Goal: Task Accomplishment & Management: Complete application form

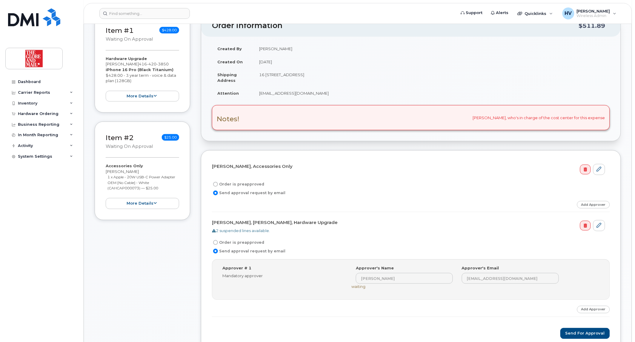
scroll to position [166, 0]
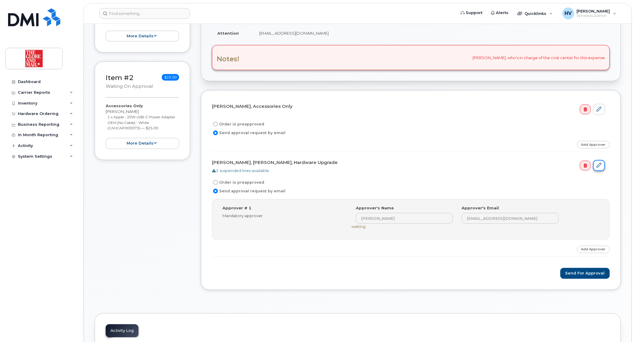
click at [599, 164] on icon at bounding box center [599, 165] width 5 height 5
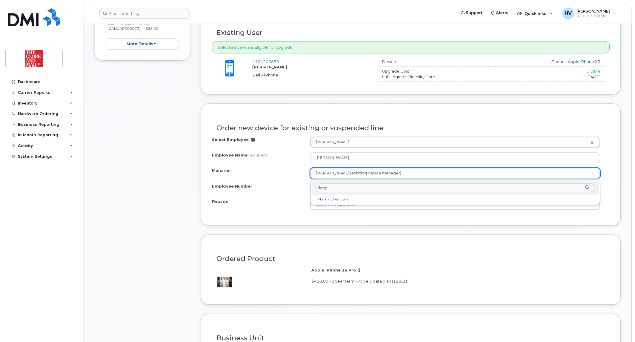
click at [317, 189] on input "llowy" at bounding box center [456, 188] width 278 height 9
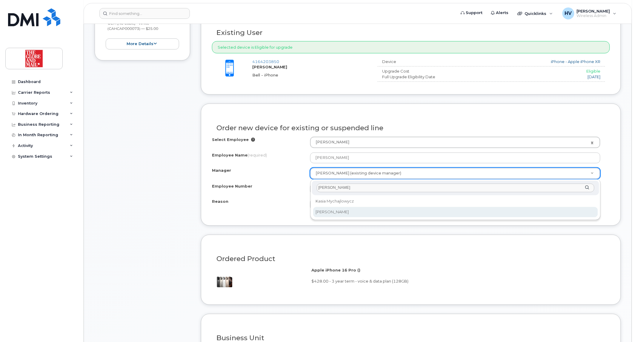
type input "lowy"
select select "90566"
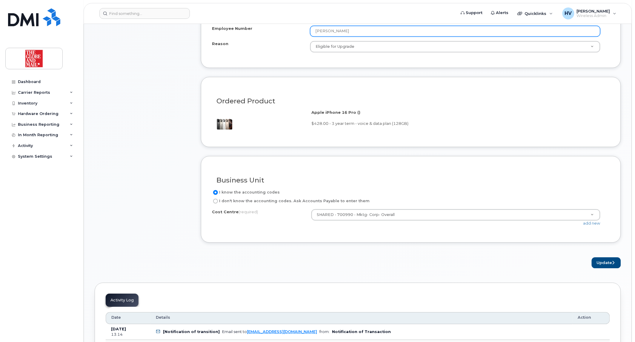
scroll to position [431, 0]
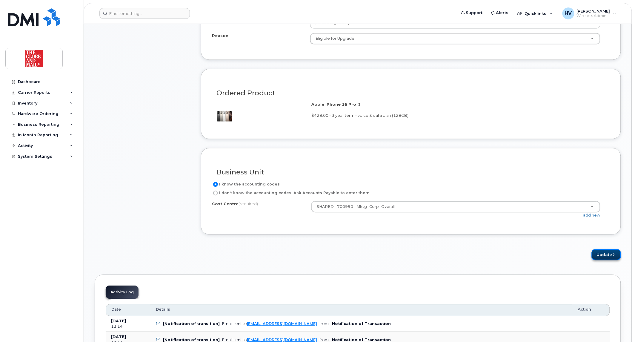
click at [603, 252] on button "Update" at bounding box center [606, 254] width 29 height 11
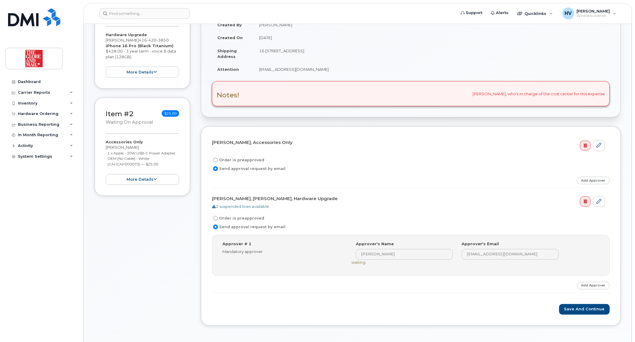
scroll to position [166, 0]
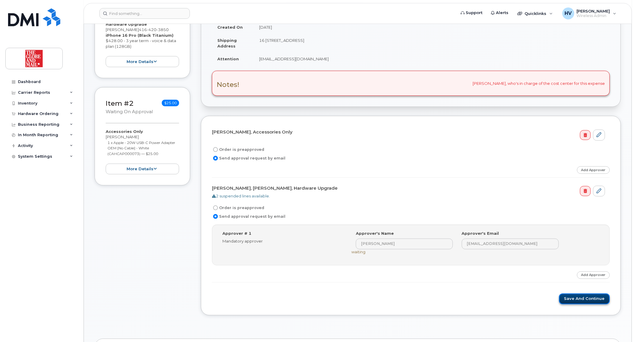
click at [589, 300] on button "Save and Continue" at bounding box center [584, 298] width 51 height 11
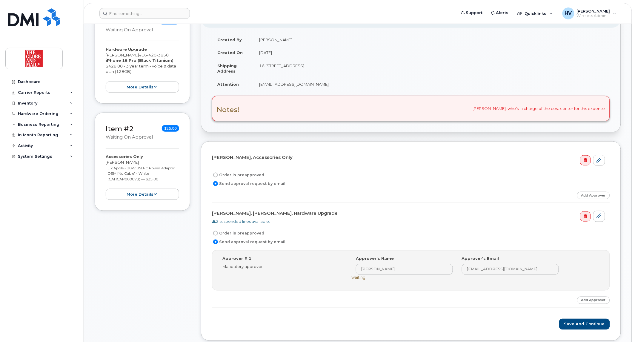
scroll to position [166, 0]
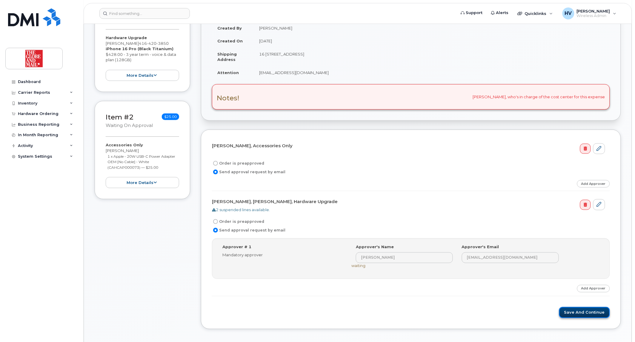
click at [575, 312] on button "Save and Continue" at bounding box center [584, 312] width 51 height 11
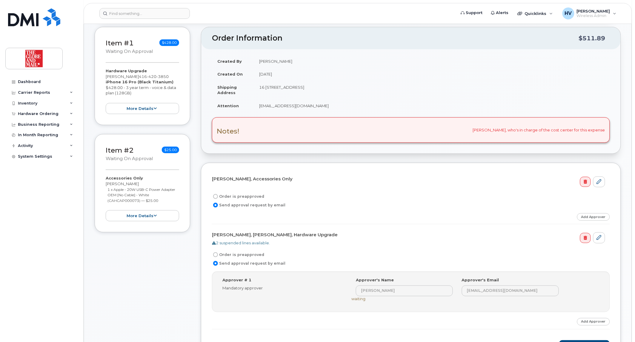
scroll to position [166, 0]
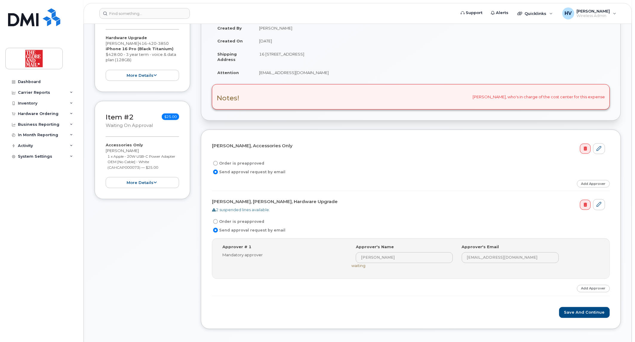
click at [235, 228] on label "Send approval request by email" at bounding box center [248, 230] width 73 height 7
click at [218, 228] on input "Send approval request by email" at bounding box center [215, 230] width 5 height 5
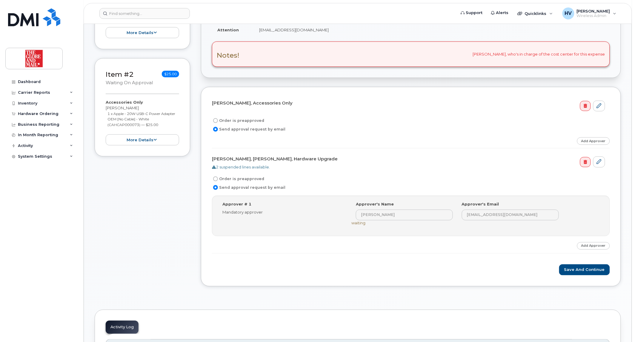
scroll to position [199, 0]
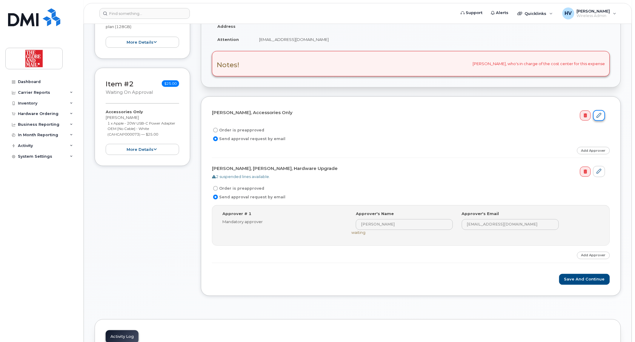
click at [600, 113] on icon at bounding box center [599, 115] width 5 height 5
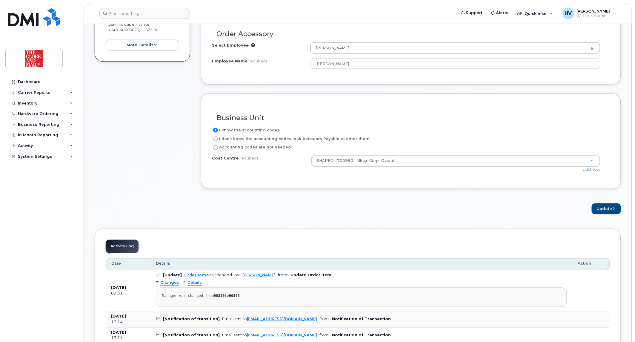
scroll to position [265, 0]
click at [606, 206] on button "Update" at bounding box center [606, 207] width 29 height 11
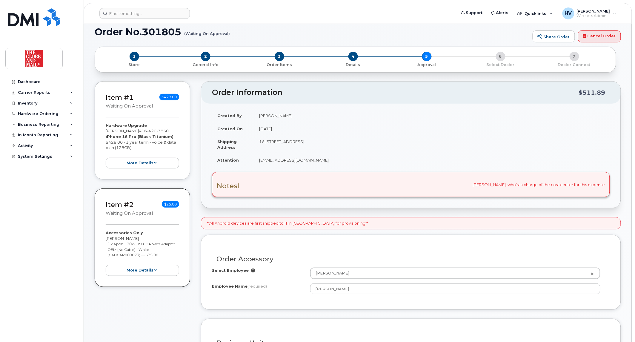
scroll to position [33, 0]
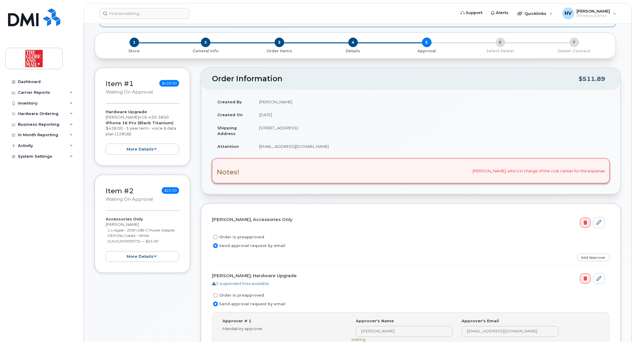
scroll to position [99, 0]
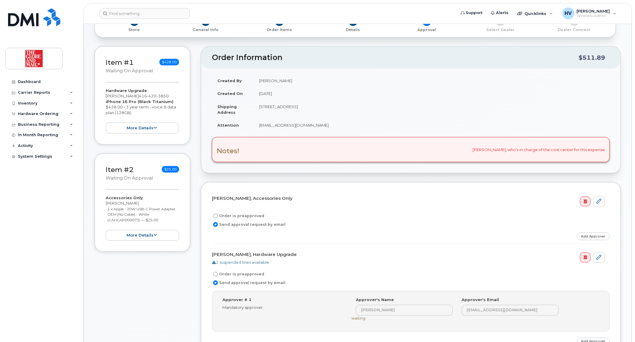
click at [261, 281] on label "Send approval request by email" at bounding box center [248, 282] width 73 height 7
click at [218, 281] on input "Send approval request by email" at bounding box center [215, 282] width 5 height 5
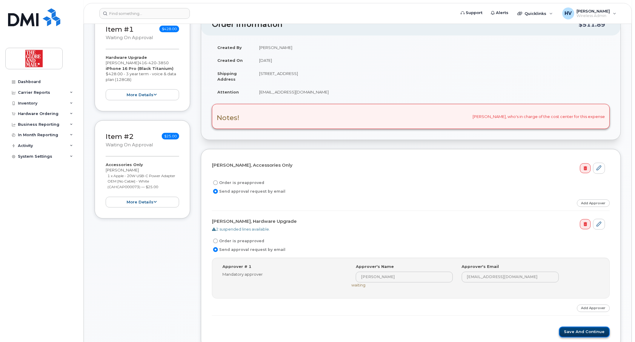
click at [582, 331] on button "Save and Continue" at bounding box center [584, 332] width 51 height 11
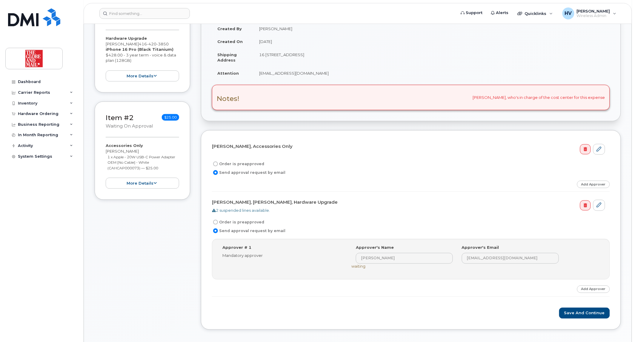
scroll to position [166, 0]
click at [599, 290] on link "Add Approver" at bounding box center [593, 288] width 33 height 7
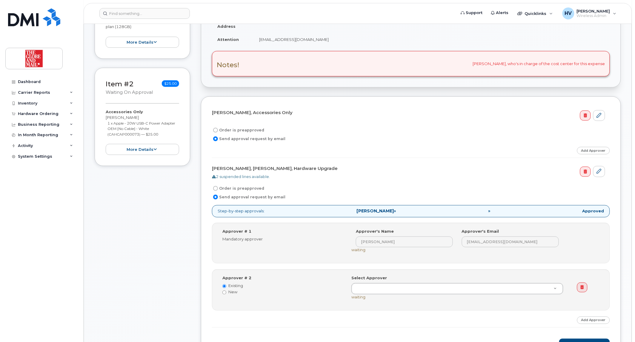
scroll to position [232, 0]
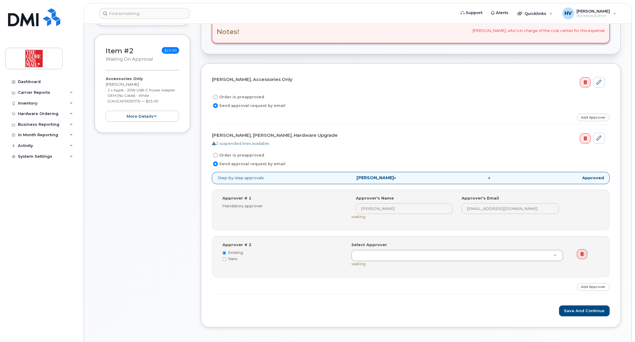
click at [233, 257] on label "New" at bounding box center [282, 259] width 120 height 6
click at [226, 257] on input "New" at bounding box center [224, 259] width 4 height 4
radio input "true"
radio input "false"
click at [386, 255] on input at bounding box center [404, 255] width 97 height 11
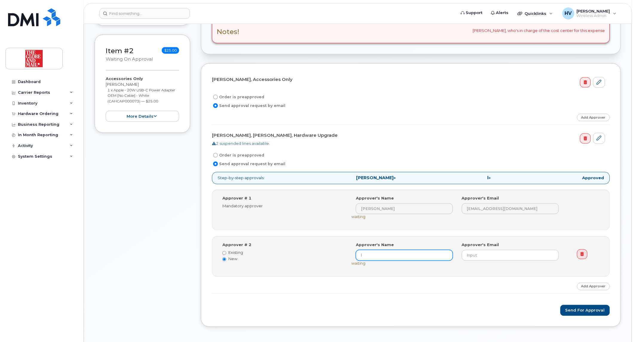
type input "l"
